Goal: Task Accomplishment & Management: Manage account settings

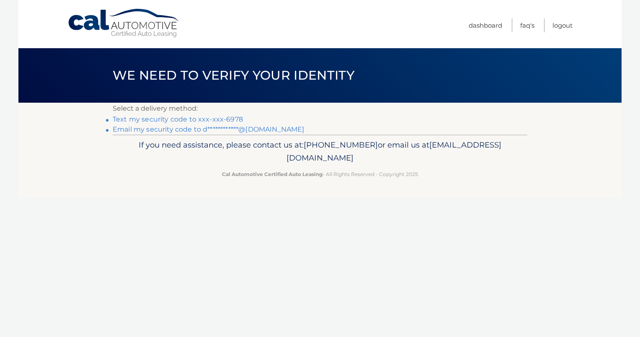
click at [160, 118] on link "Text my security code to xxx-xxx-6978" at bounding box center [178, 119] width 130 height 8
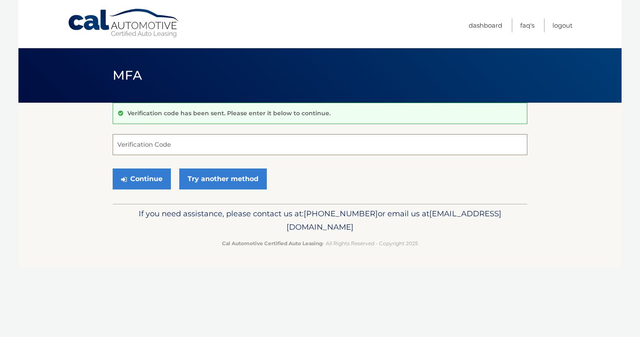
click at [150, 142] on input "Verification Code" at bounding box center [320, 144] width 415 height 21
click at [140, 146] on input "Verification Code" at bounding box center [320, 144] width 415 height 21
type input "785864"
click at [133, 173] on button "Continue" at bounding box center [142, 178] width 58 height 21
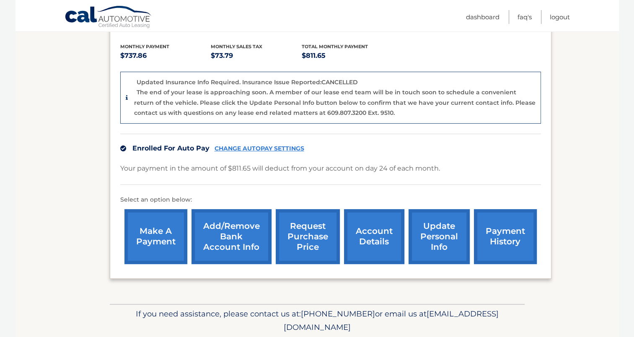
scroll to position [211, 0]
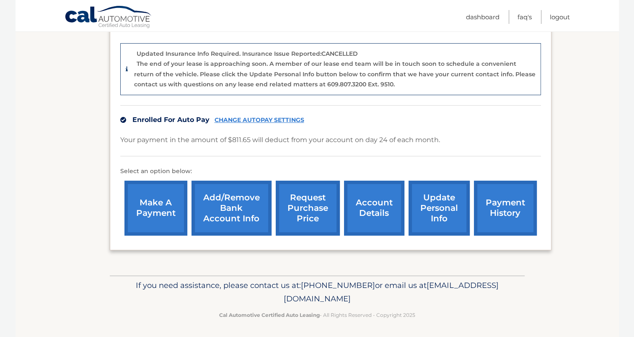
click at [367, 214] on link "account details" at bounding box center [374, 207] width 60 height 55
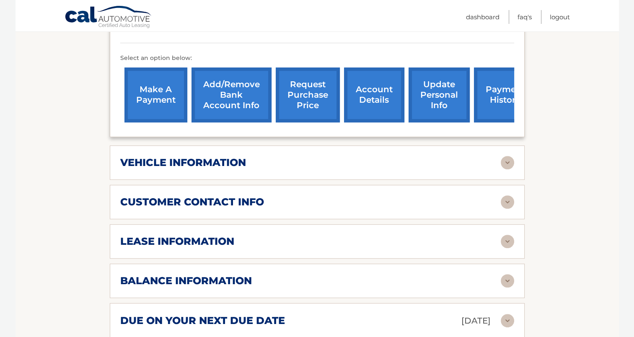
scroll to position [293, 0]
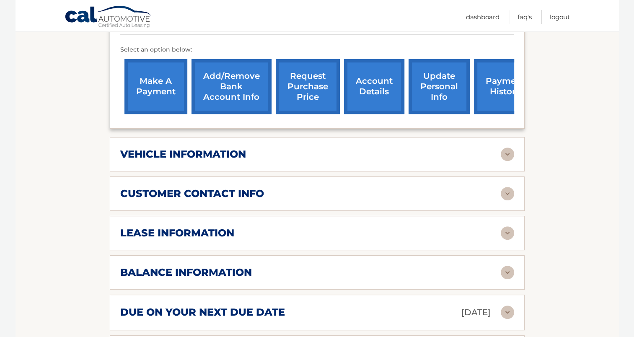
click at [504, 226] on img at bounding box center [506, 232] width 13 height 13
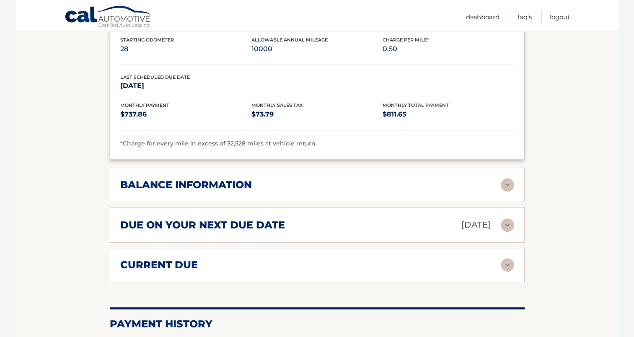
scroll to position [544, 0]
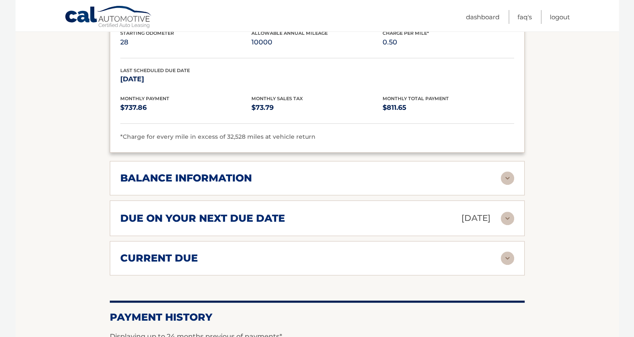
click at [504, 171] on img at bounding box center [506, 177] width 13 height 13
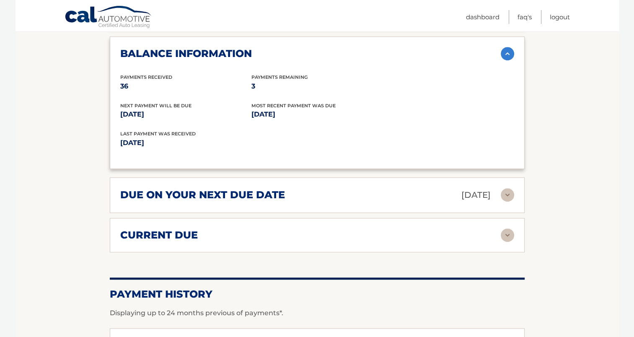
scroll to position [670, 0]
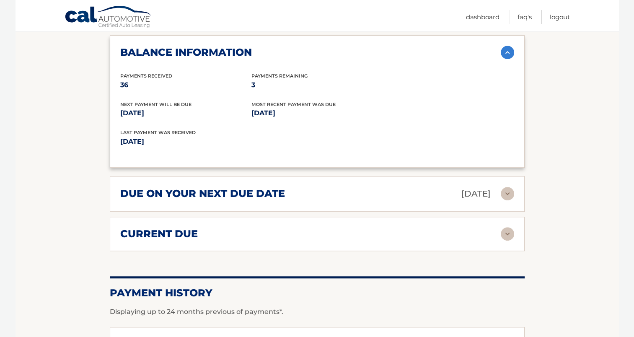
click at [508, 187] on img at bounding box center [506, 193] width 13 height 13
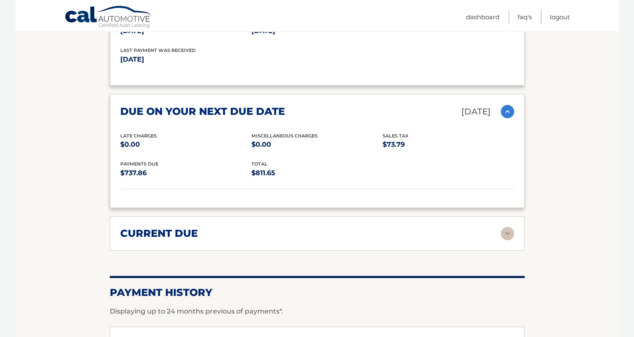
scroll to position [754, 0]
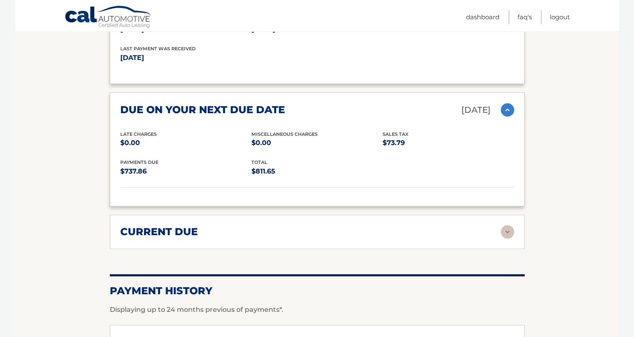
click at [504, 225] on img at bounding box center [506, 231] width 13 height 13
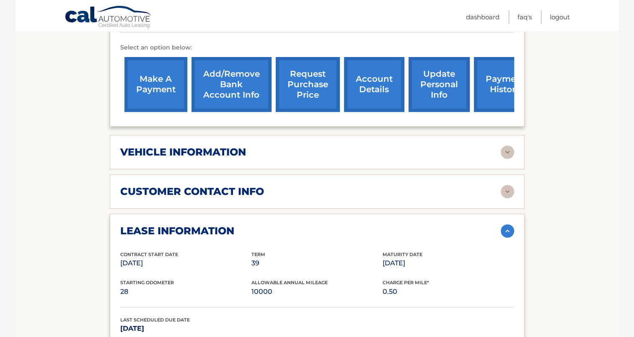
scroll to position [293, 0]
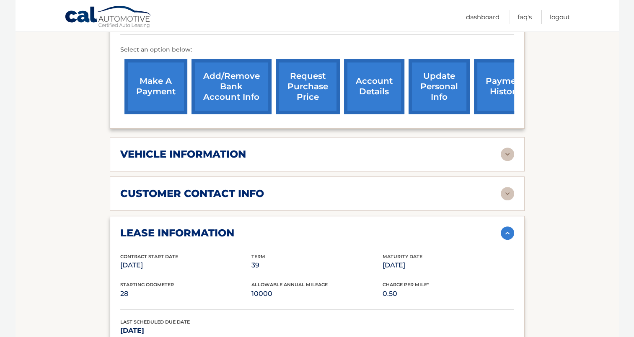
click at [503, 147] on img at bounding box center [506, 153] width 13 height 13
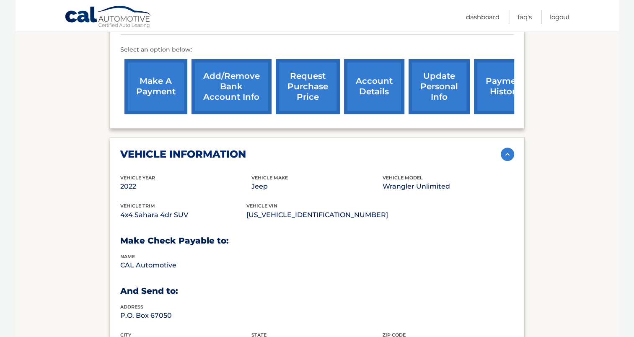
click at [511, 147] on img at bounding box center [506, 153] width 13 height 13
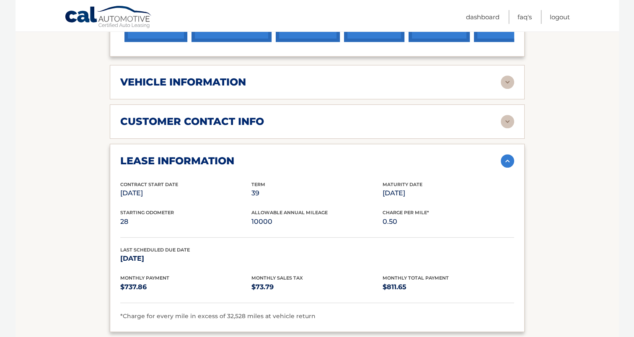
scroll to position [377, 0]
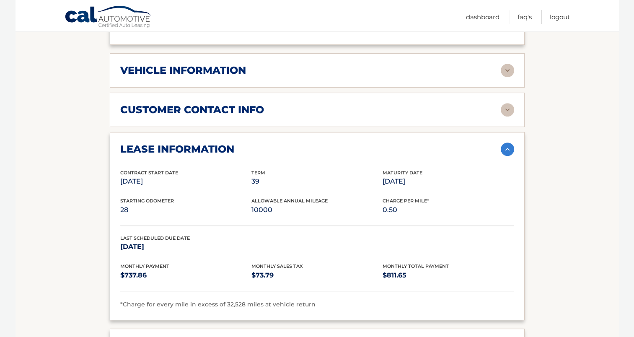
click at [506, 142] on img at bounding box center [506, 148] width 13 height 13
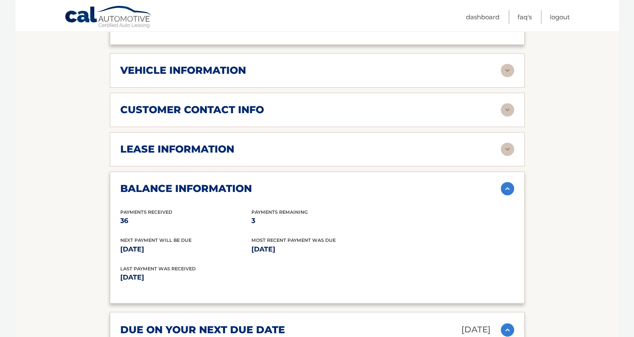
click at [504, 182] on img at bounding box center [506, 188] width 13 height 13
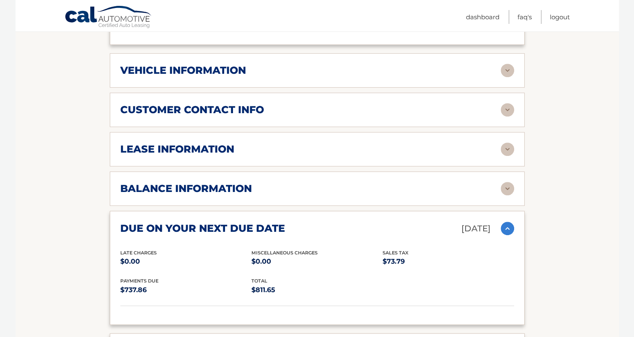
click at [504, 222] on img at bounding box center [506, 228] width 13 height 13
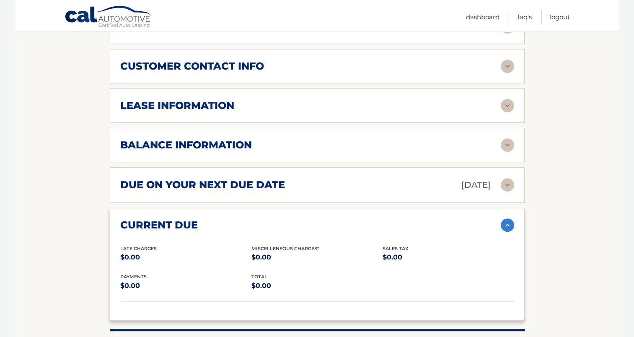
scroll to position [503, 0]
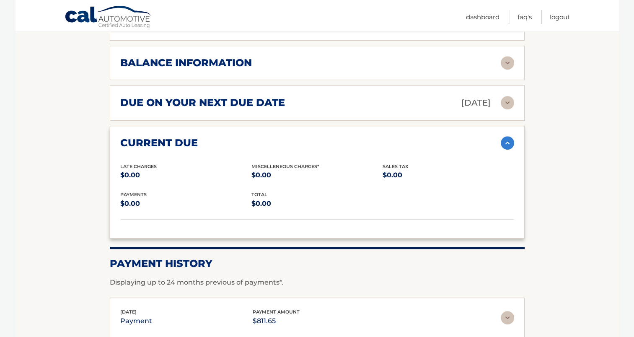
click at [506, 136] on img at bounding box center [506, 142] width 13 height 13
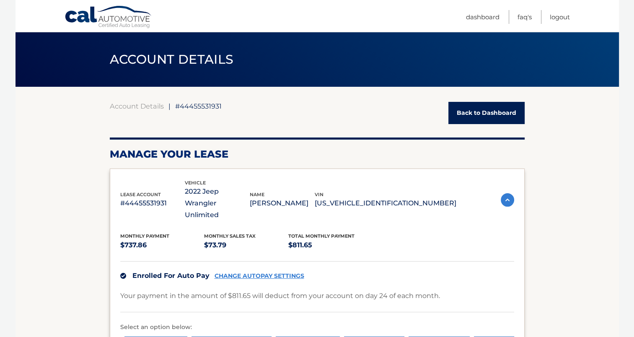
scroll to position [0, 0]
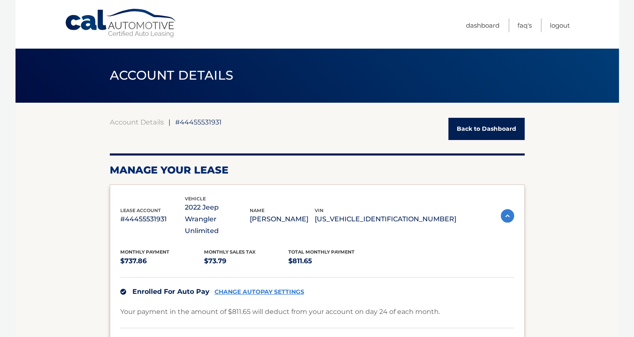
click at [488, 128] on link "Back to Dashboard" at bounding box center [486, 129] width 76 height 22
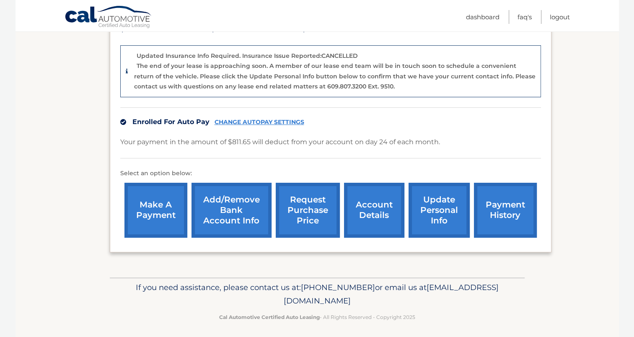
scroll to position [209, 0]
click at [161, 213] on link "make a payment" at bounding box center [155, 209] width 63 height 55
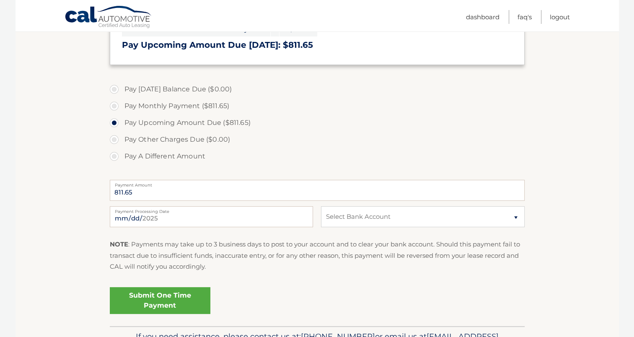
scroll to position [209, 0]
click at [517, 217] on select "Select Bank Account Checking CITIZENS BANK, NATIONAL ASSOCIATION *****2110 Chec…" at bounding box center [422, 216] width 203 height 21
click at [516, 217] on select "Select Bank Account Checking CITIZENS BANK, NATIONAL ASSOCIATION *****2110 Chec…" at bounding box center [422, 216] width 203 height 21
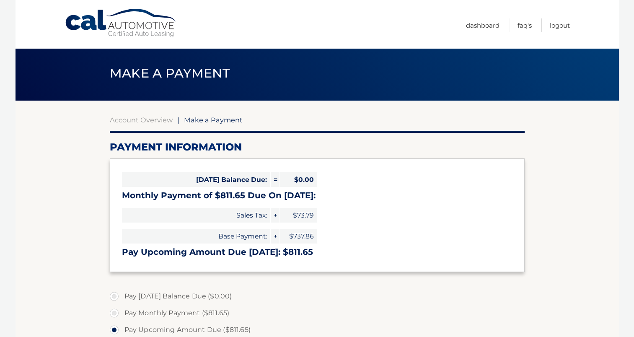
scroll to position [0, 0]
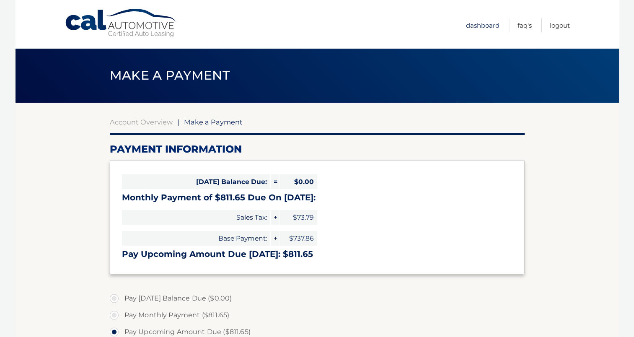
click at [485, 24] on link "Dashboard" at bounding box center [483, 25] width 34 height 14
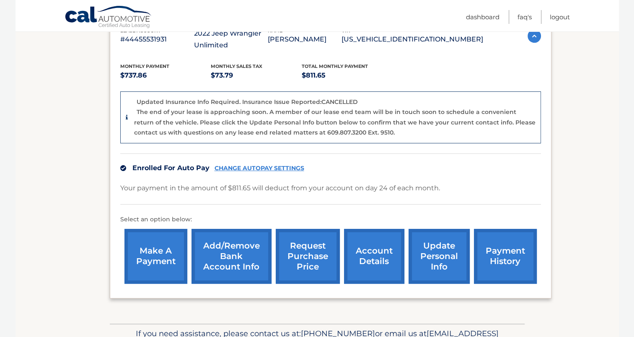
scroll to position [209, 0]
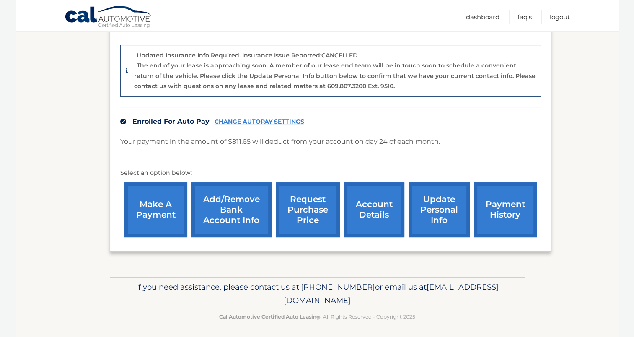
click at [307, 211] on link "request purchase price" at bounding box center [308, 209] width 64 height 55
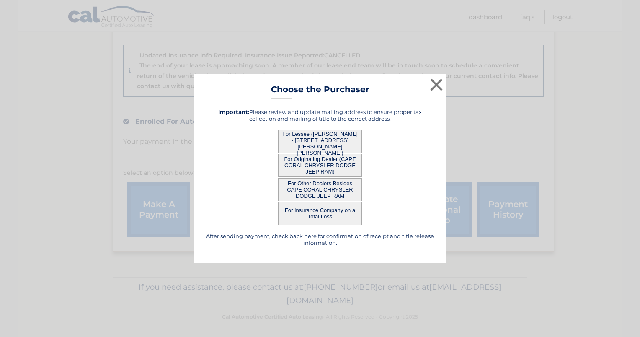
click at [307, 139] on button "For Lessee ([PERSON_NAME] - [STREET_ADDRESS][PERSON_NAME][PERSON_NAME])" at bounding box center [320, 141] width 84 height 23
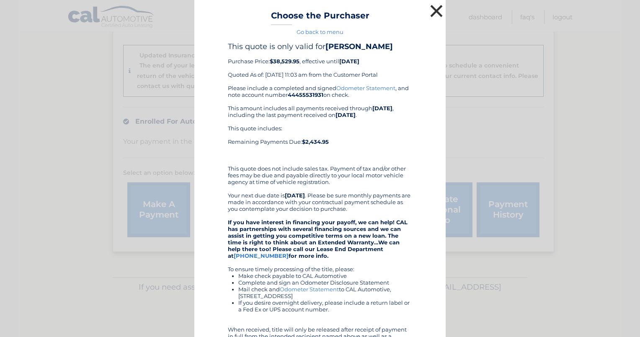
click at [435, 6] on button "×" at bounding box center [436, 11] width 17 height 17
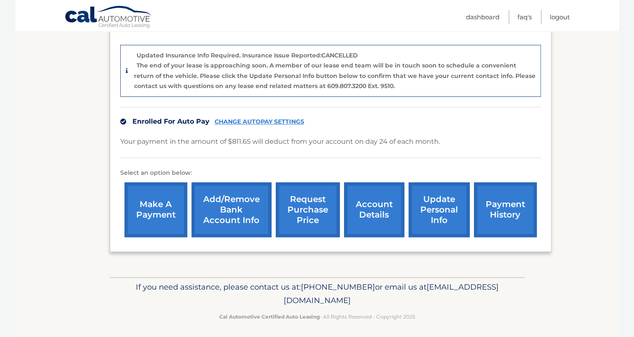
click at [369, 214] on link "account details" at bounding box center [374, 209] width 60 height 55
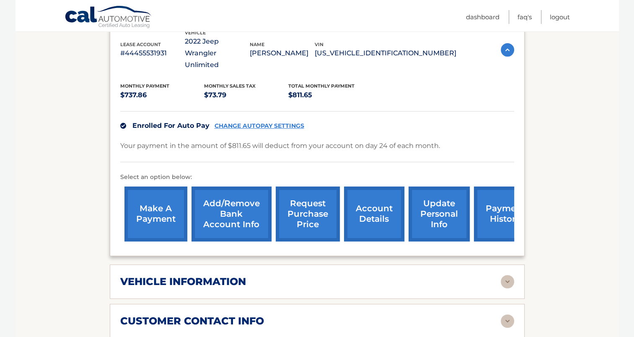
scroll to position [168, 0]
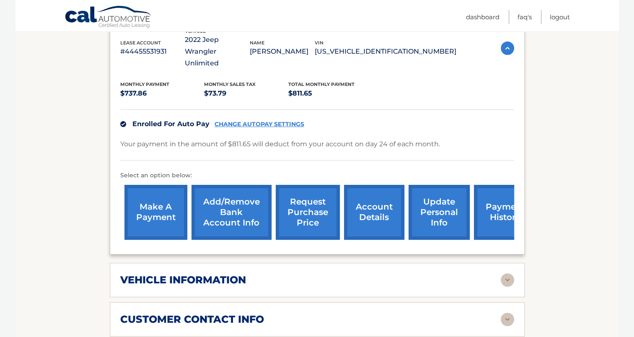
click at [229, 201] on link "Add/Remove bank account info" at bounding box center [231, 212] width 80 height 55
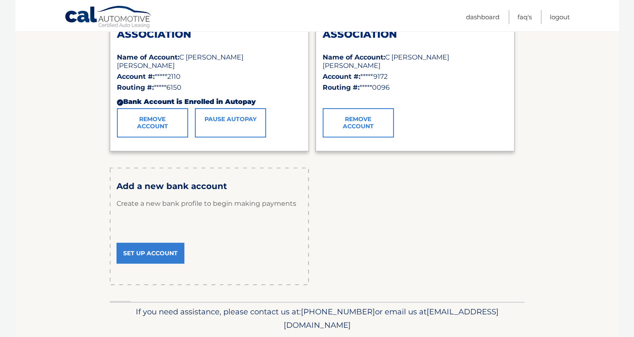
scroll to position [153, 0]
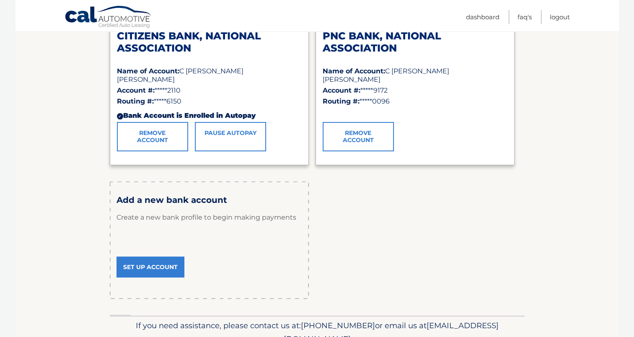
click at [145, 268] on link "Set Up Account" at bounding box center [150, 266] width 68 height 21
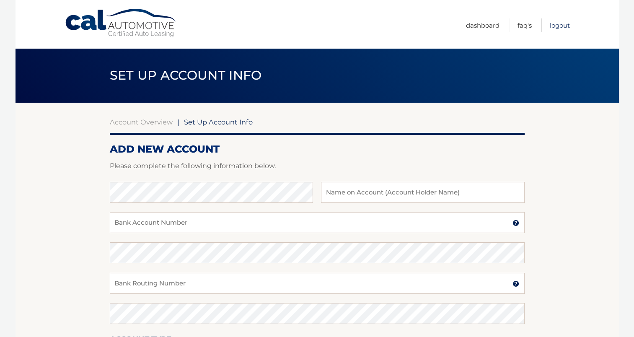
click at [558, 23] on link "Logout" at bounding box center [559, 25] width 20 height 14
